Goal: Download file/media

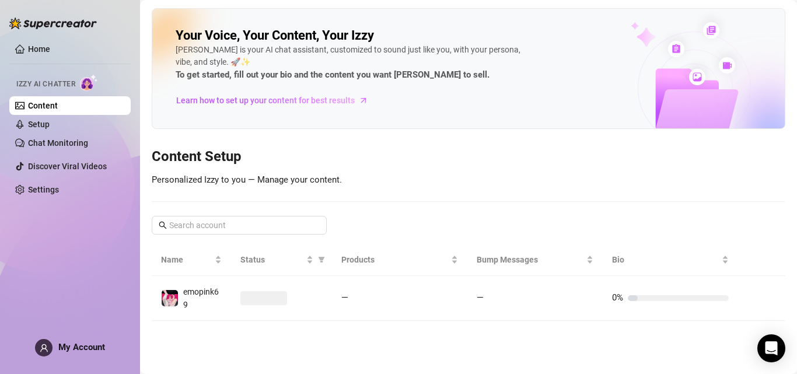
click at [67, 266] on div "Home Izzy AI Chatter Content Setup Chat Monitoring Discover Viral Videos Settin…" at bounding box center [69, 182] width 121 height 364
click at [29, 44] on link "Home" at bounding box center [39, 48] width 22 height 9
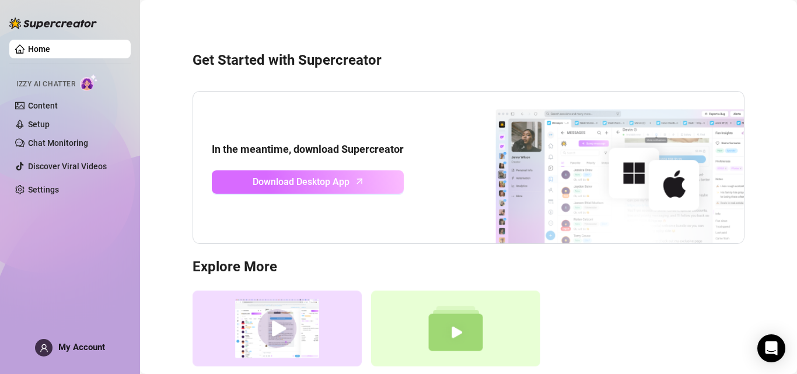
click at [320, 184] on span "Download Desktop App" at bounding box center [301, 181] width 97 height 15
click at [312, 179] on span "Download Desktop App" at bounding box center [301, 181] width 97 height 15
